Goal: Task Accomplishment & Management: Complete application form

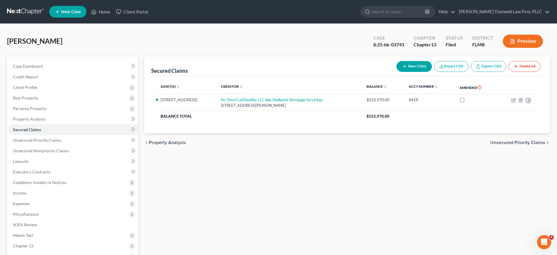
click at [419, 14] on input "search" at bounding box center [399, 11] width 54 height 11
paste input "[PERSON_NAME]"
click at [395, 11] on input "[PERSON_NAME]" at bounding box center [399, 11] width 54 height 11
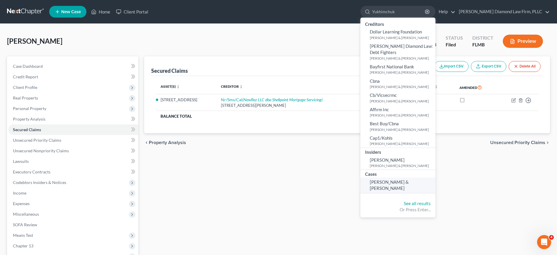
type input "Yukhimchuk"
click at [409, 182] on span "[PERSON_NAME] & [PERSON_NAME]" at bounding box center [389, 184] width 39 height 11
select select "19"
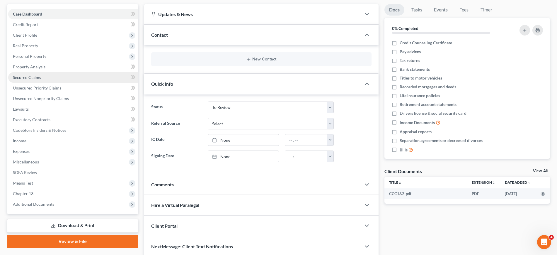
scroll to position [73, 0]
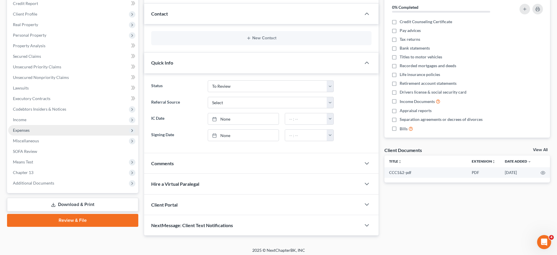
click at [55, 133] on span "Expenses" at bounding box center [73, 130] width 130 height 11
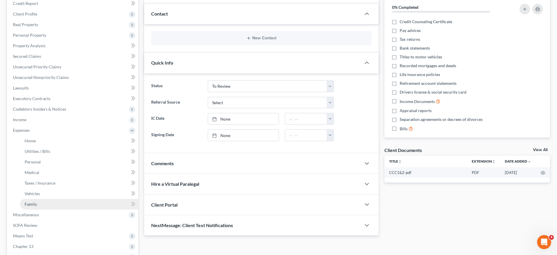
click at [44, 205] on link "Family" at bounding box center [79, 204] width 118 height 11
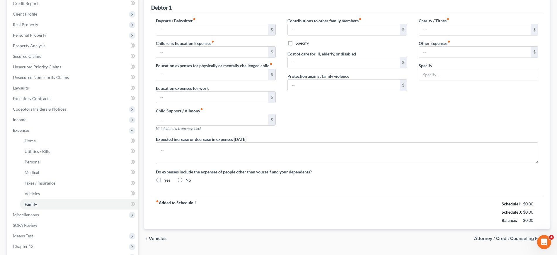
type input "0.00"
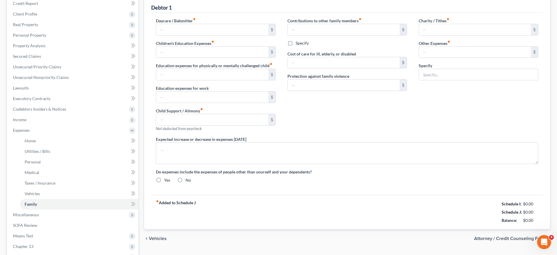
type input "0.00"
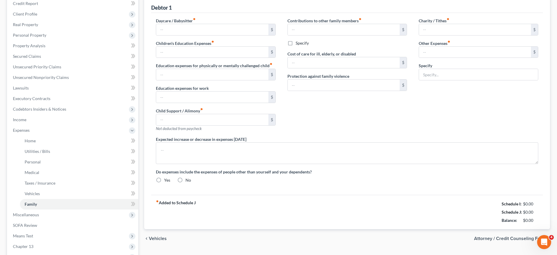
type textarea "Anticipated increase in medical expenses and supplements from debtor 1's stroke…"
radio input "true"
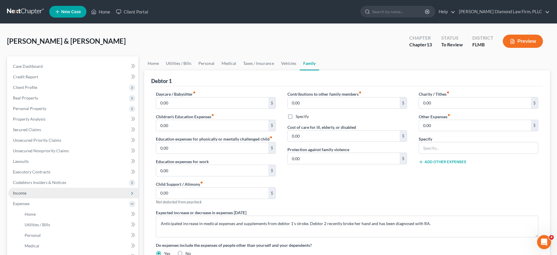
click at [31, 194] on span "Income" at bounding box center [73, 193] width 130 height 11
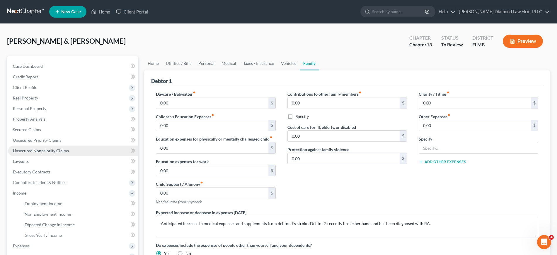
click at [33, 150] on span "Unsecured Nonpriority Claims" at bounding box center [41, 150] width 56 height 5
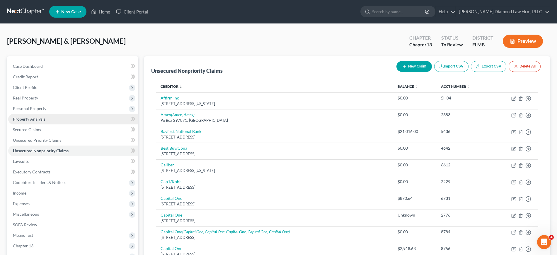
click at [36, 120] on span "Property Analysis" at bounding box center [29, 118] width 33 height 5
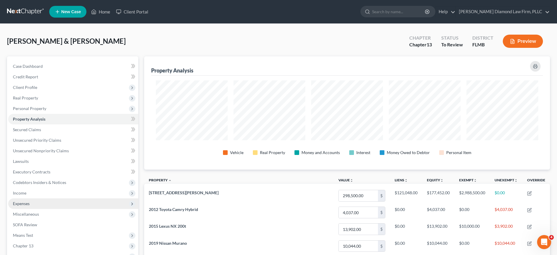
click at [48, 207] on span "Expenses" at bounding box center [73, 203] width 130 height 11
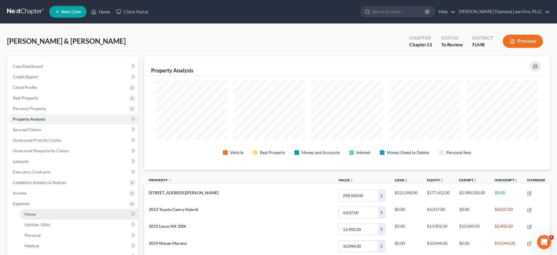
click at [40, 212] on link "Home" at bounding box center [79, 214] width 118 height 11
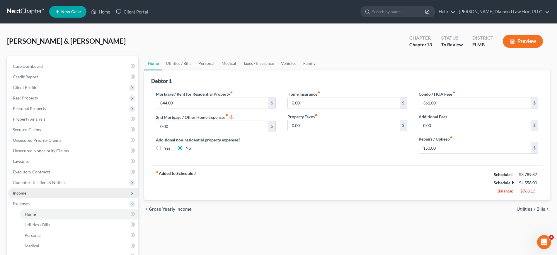
click at [22, 190] on span "Income" at bounding box center [19, 192] width 13 height 5
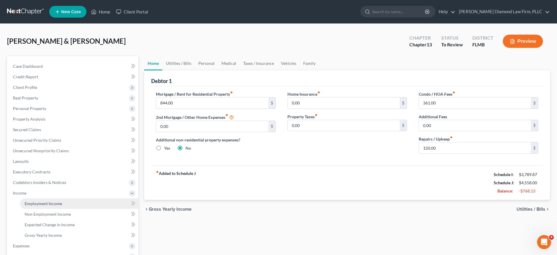
click at [42, 206] on link "Employment Income" at bounding box center [79, 203] width 118 height 11
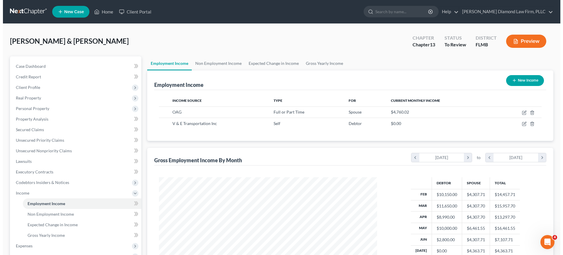
scroll to position [109, 230]
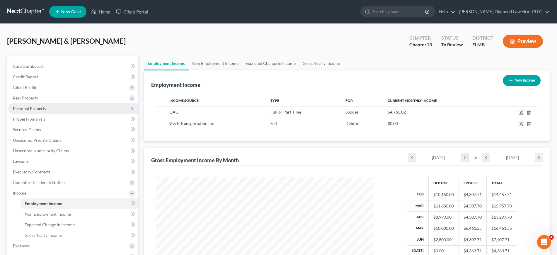
click at [46, 110] on span "Personal Property" at bounding box center [73, 108] width 130 height 11
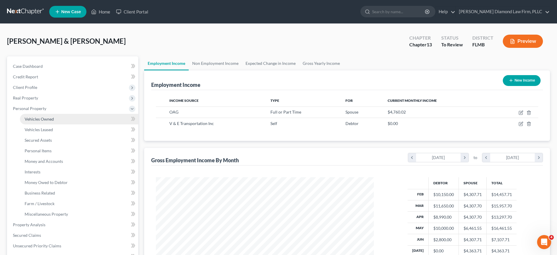
click at [49, 123] on link "Vehicles Owned" at bounding box center [79, 119] width 118 height 11
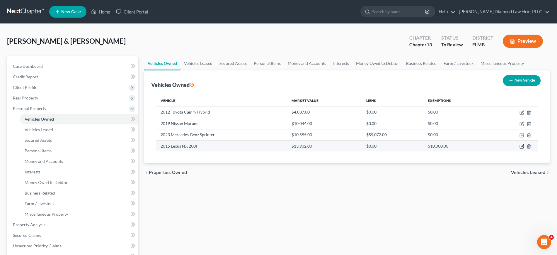
click at [520, 145] on icon "button" at bounding box center [522, 147] width 4 height 4
select select "0"
select select "11"
select select "3"
select select "2"
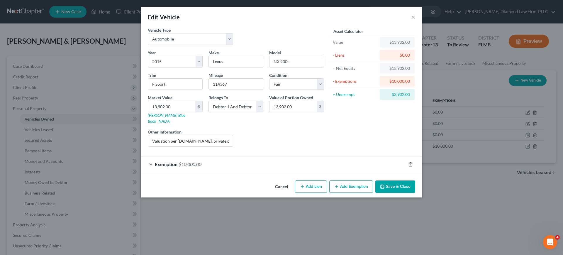
click at [409, 162] on icon "button" at bounding box center [410, 164] width 3 height 4
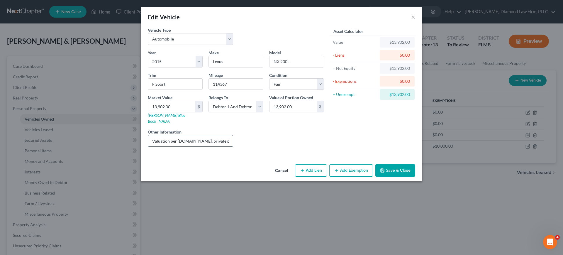
click at [226, 137] on input "Valuation per [DOMAIN_NAME], private party" at bounding box center [190, 140] width 85 height 11
type input "Valuation per [DOMAIN_NAME], private party; son paid for $9k of the vehicle"
click at [293, 105] on input "13,902.00" at bounding box center [292, 106] width 47 height 11
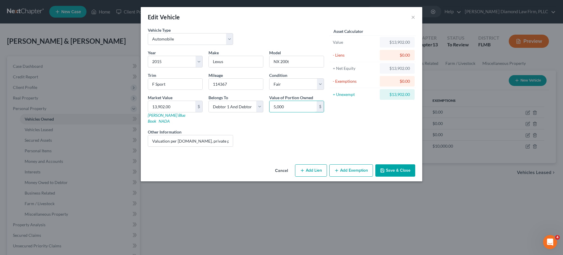
type input "5,000"
click at [393, 164] on button "Save & Close" at bounding box center [395, 170] width 40 height 12
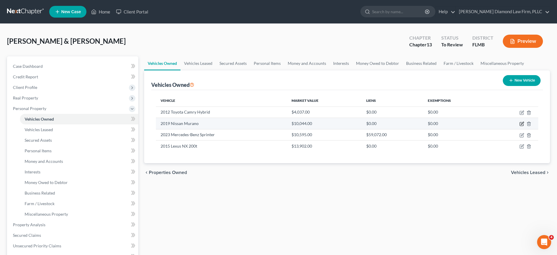
click at [522, 124] on icon "button" at bounding box center [522, 123] width 3 height 3
select select "0"
select select "7"
select select "2"
select select "3"
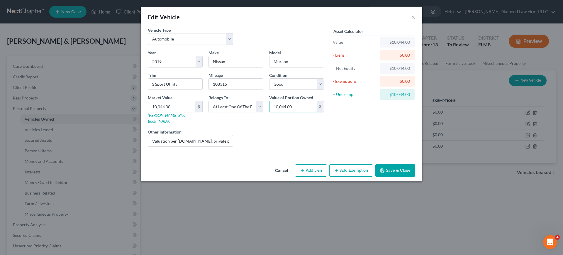
type input "2"
type input "5,022"
click at [357, 165] on button "Add Exemption" at bounding box center [351, 170] width 44 height 12
select select "2"
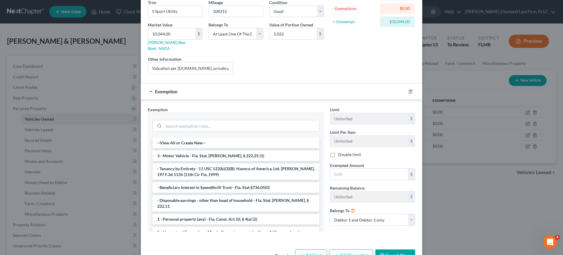
scroll to position [85, 0]
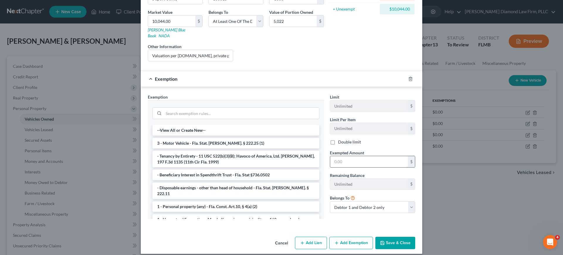
click at [349, 158] on input "text" at bounding box center [369, 161] width 78 height 11
click at [235, 108] on input "search" at bounding box center [241, 113] width 155 height 11
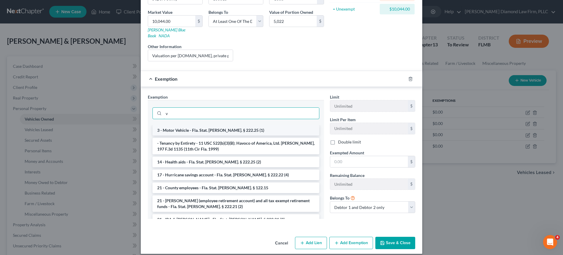
type input "v"
click at [229, 127] on li "3 - Motor Vehicle - Fla. Stat. [PERSON_NAME]. § 222.25 (1)" at bounding box center [235, 130] width 167 height 11
checkbox input "true"
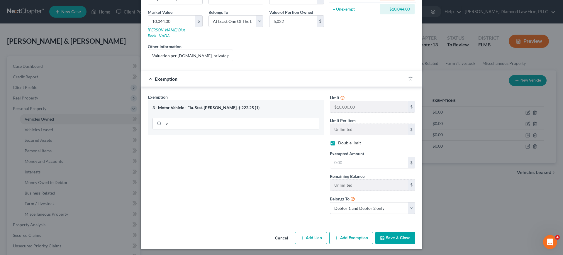
scroll to position [80, 0]
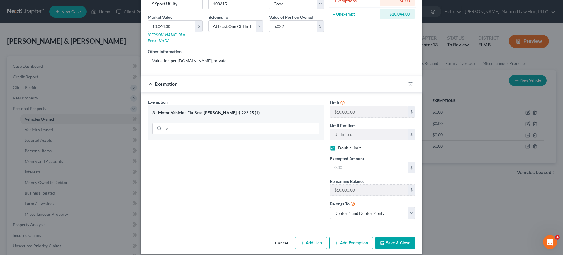
click at [341, 163] on input "text" at bounding box center [369, 167] width 78 height 11
type input "5,000"
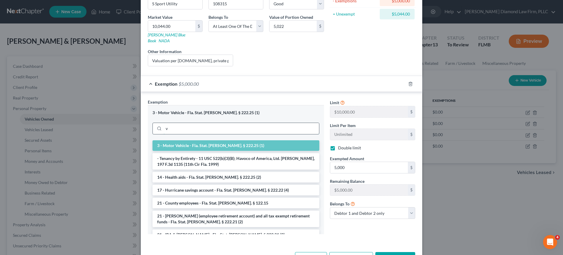
click at [170, 125] on input "v" at bounding box center [241, 128] width 155 height 11
click at [392, 252] on button "Save & Close" at bounding box center [395, 258] width 40 height 12
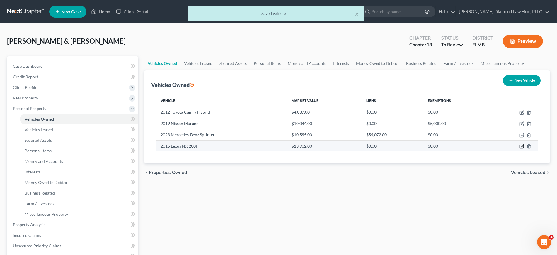
click at [524, 146] on icon "button" at bounding box center [522, 146] width 5 height 5
select select "0"
select select "11"
select select "3"
select select "2"
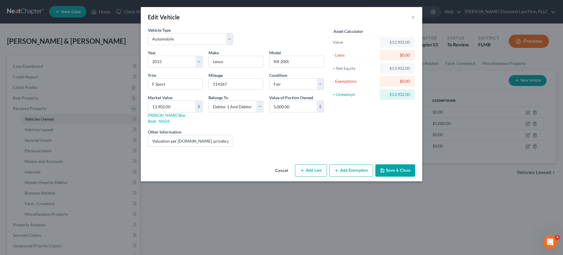
click at [357, 164] on button "Add Exemption" at bounding box center [351, 170] width 44 height 12
select select "2"
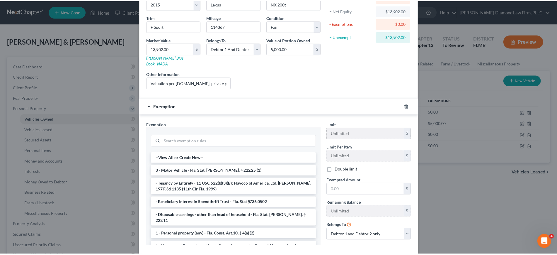
scroll to position [73, 0]
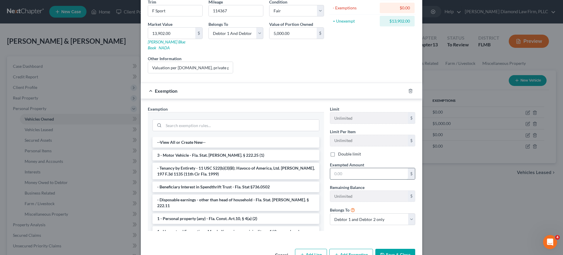
click at [344, 169] on input "text" at bounding box center [369, 173] width 78 height 11
type input "5,000"
click at [230, 120] on input "search" at bounding box center [241, 125] width 155 height 11
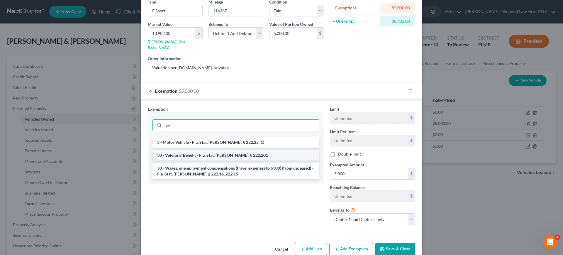
type input "ve"
click at [230, 152] on li "30 - Veterans' Benefit - Fla. Stat. [PERSON_NAME]. § 222.201" at bounding box center [235, 155] width 167 height 11
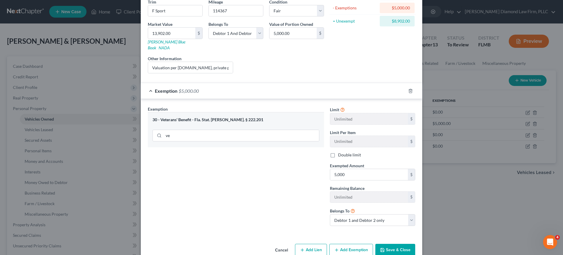
click at [389, 244] on button "Save & Close" at bounding box center [395, 250] width 40 height 12
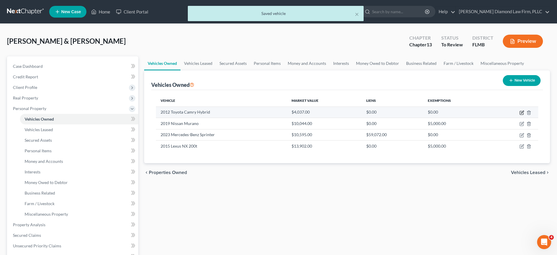
click at [521, 113] on icon "button" at bounding box center [522, 112] width 3 height 3
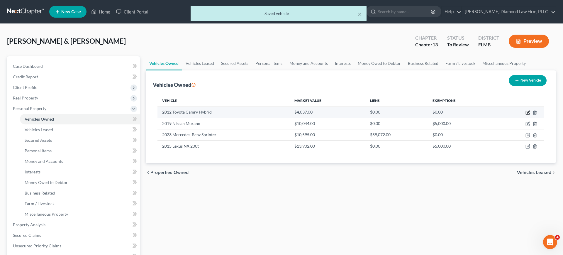
select select "0"
select select "14"
select select "3"
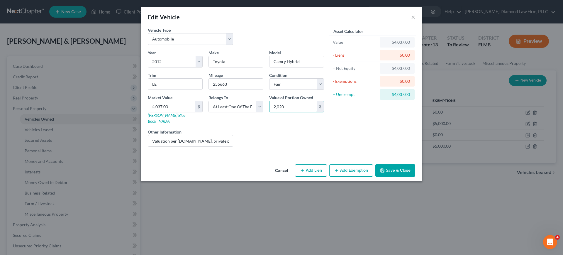
type input "2,020"
click at [402, 164] on button "Save & Close" at bounding box center [395, 170] width 40 height 12
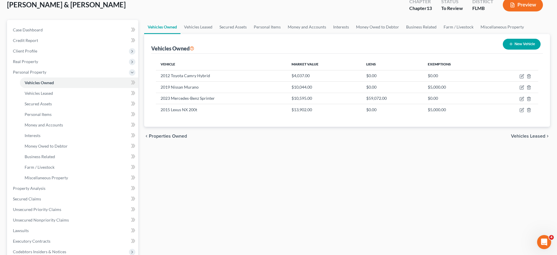
scroll to position [37, 0]
click at [52, 187] on link "Property Analysis" at bounding box center [73, 188] width 130 height 11
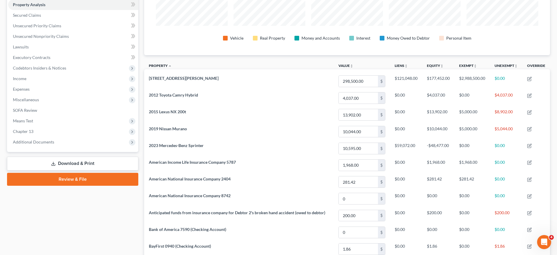
scroll to position [63, 0]
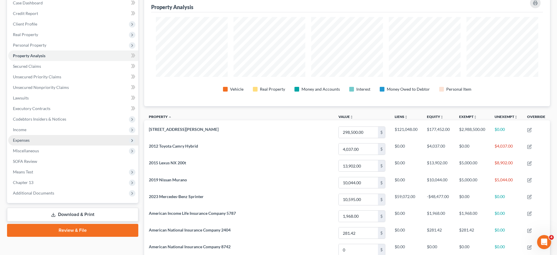
click at [32, 140] on span "Expenses" at bounding box center [73, 140] width 130 height 11
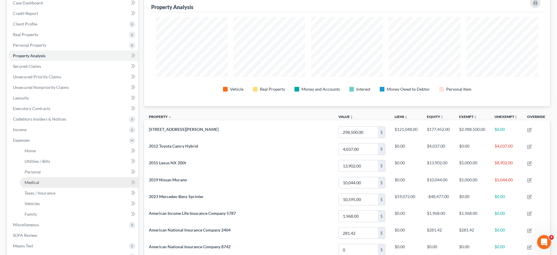
click at [39, 183] on span "Medical" at bounding box center [32, 182] width 15 height 5
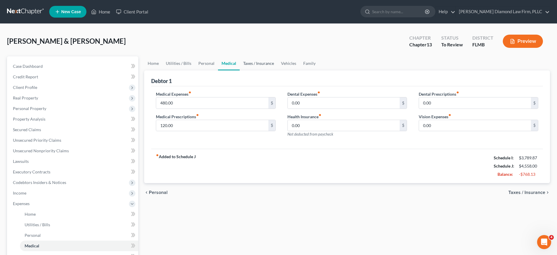
click at [264, 64] on link "Taxes / Insurance" at bounding box center [259, 63] width 38 height 14
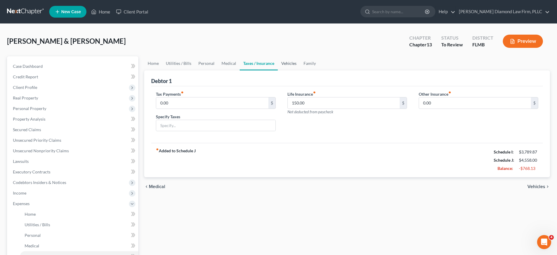
click at [284, 64] on link "Vehicles" at bounding box center [289, 63] width 22 height 14
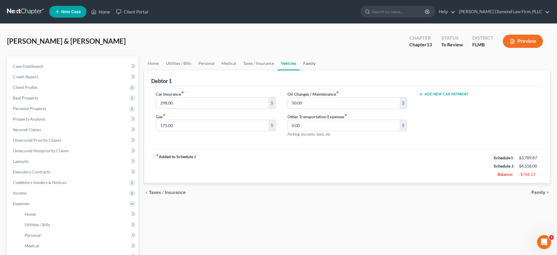
click at [308, 63] on link "Family" at bounding box center [309, 63] width 19 height 14
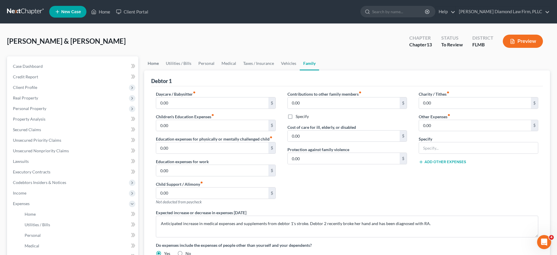
click at [155, 68] on link "Home" at bounding box center [153, 63] width 18 height 14
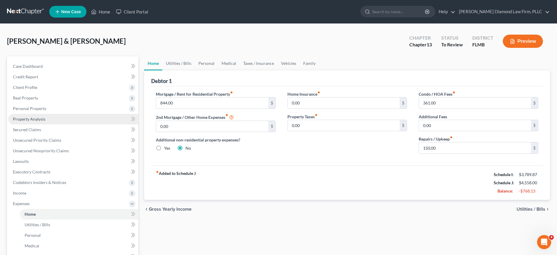
click at [51, 120] on link "Property Analysis" at bounding box center [73, 119] width 130 height 11
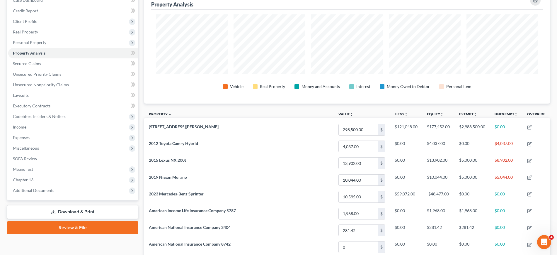
scroll to position [73, 0]
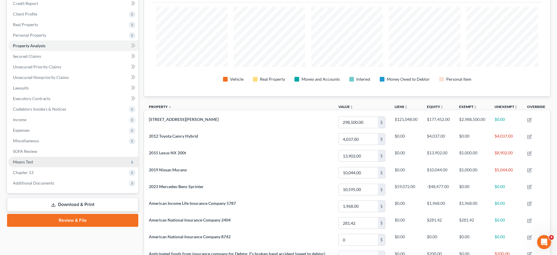
click at [47, 163] on span "Means Test" at bounding box center [73, 162] width 130 height 11
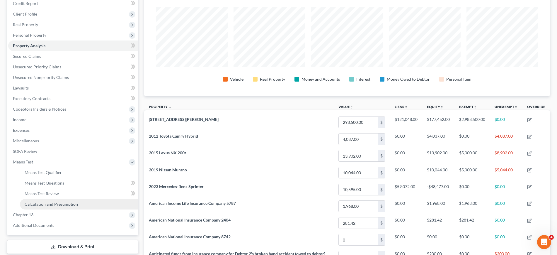
click at [50, 199] on link "Calculation and Presumption" at bounding box center [79, 204] width 118 height 11
